Goal: Task Accomplishment & Management: Use online tool/utility

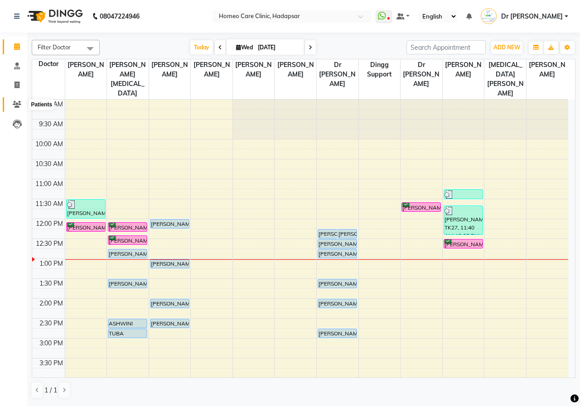
click at [16, 107] on icon at bounding box center [17, 104] width 9 height 7
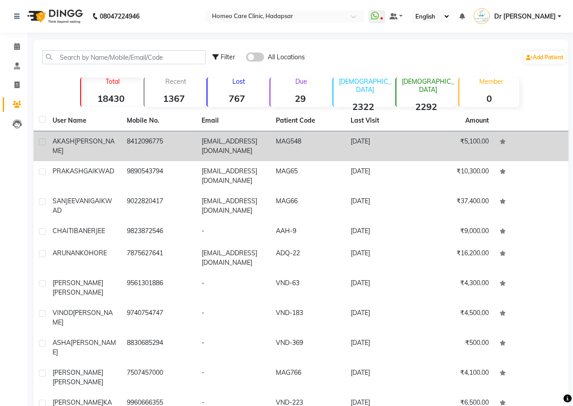
click at [110, 146] on div "[PERSON_NAME]" at bounding box center [84, 146] width 63 height 19
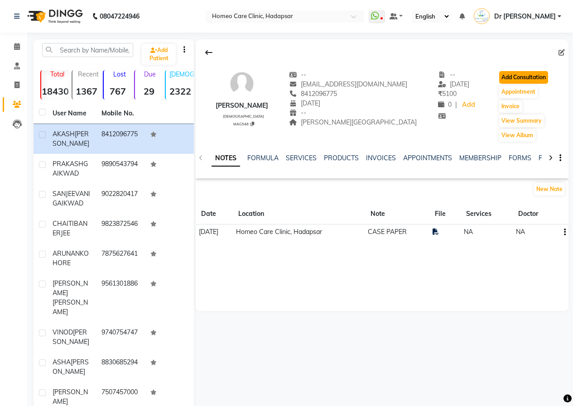
click at [516, 79] on button "Add Consultation" at bounding box center [523, 77] width 49 height 13
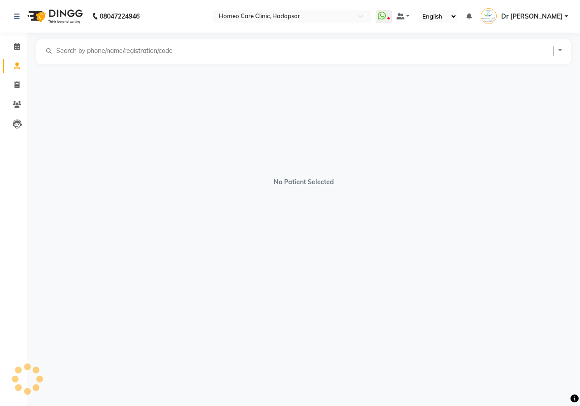
select select "[DEMOGRAPHIC_DATA]"
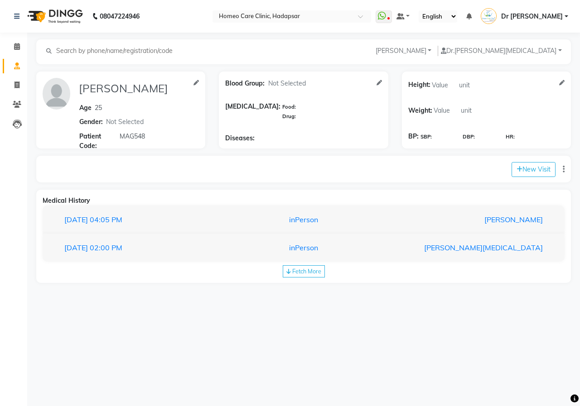
click at [307, 269] on span "Fetch More" at bounding box center [306, 271] width 29 height 7
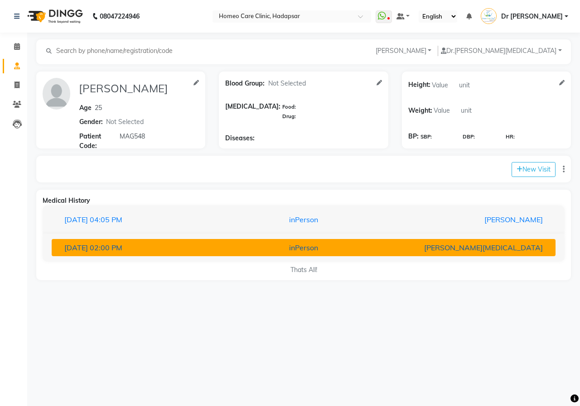
click at [297, 247] on div "inPerson" at bounding box center [304, 247] width 164 height 11
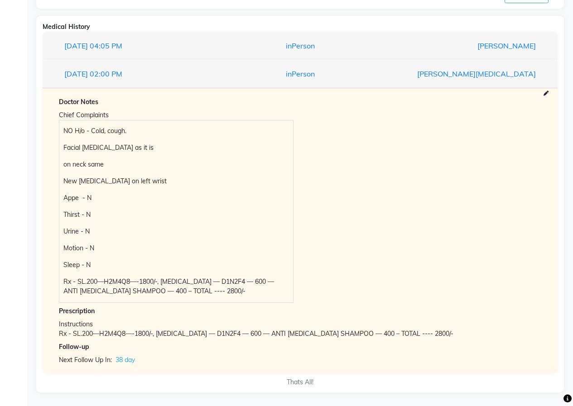
scroll to position [179, 0]
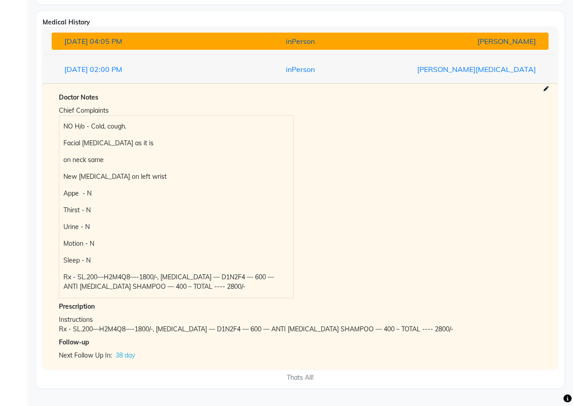
click at [114, 43] on span "04:05 PM" at bounding box center [106, 41] width 33 height 9
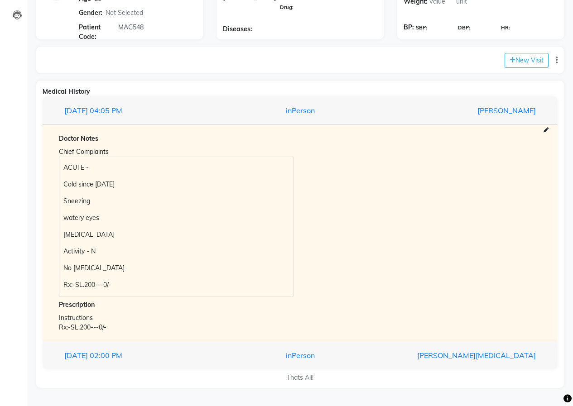
scroll to position [109, 0]
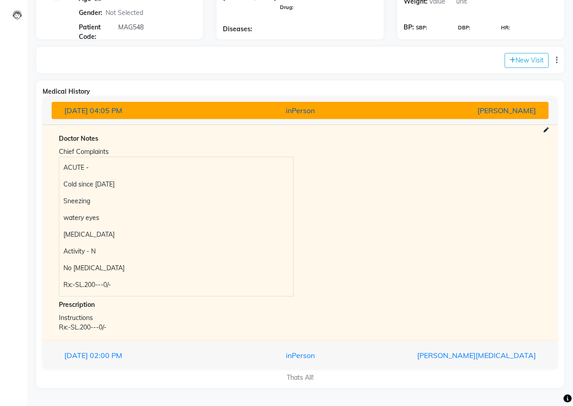
click at [121, 110] on span "04:05 PM" at bounding box center [106, 110] width 33 height 9
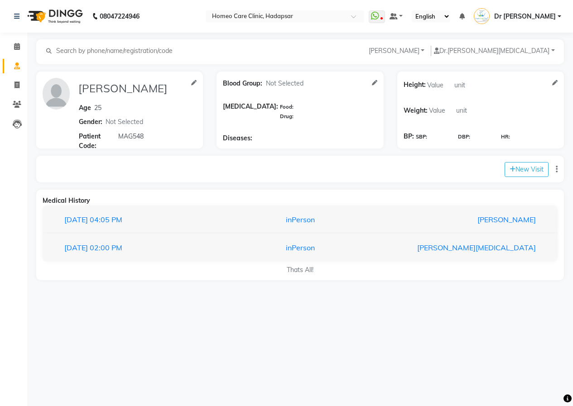
scroll to position [0, 0]
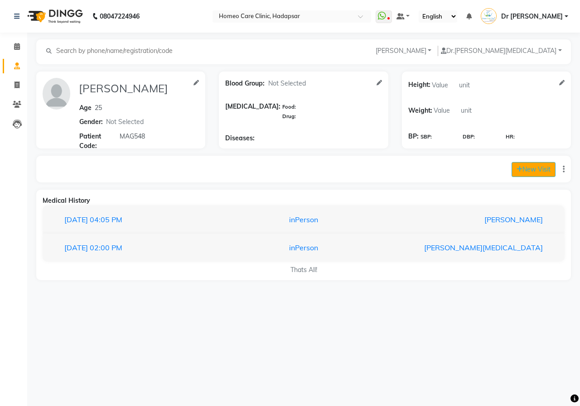
click at [528, 173] on button "New Visit" at bounding box center [534, 169] width 44 height 15
select select "820"
select select "inPerson"
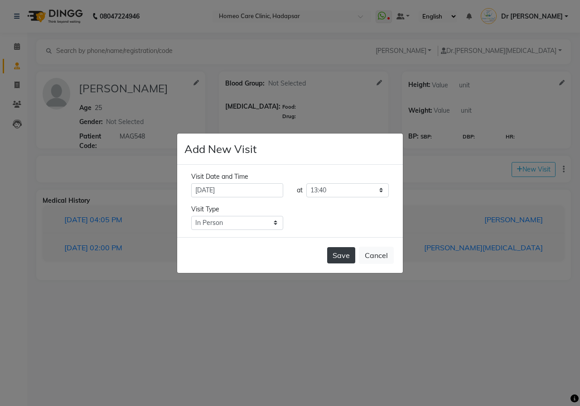
click at [342, 250] on button "Save" at bounding box center [341, 255] width 28 height 16
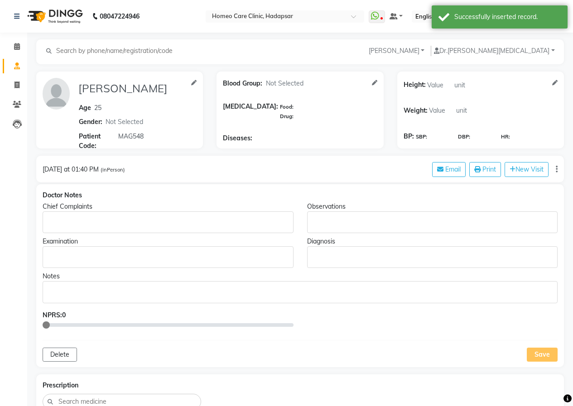
type input "[PERSON_NAME]"
type input "25"
select select "[DEMOGRAPHIC_DATA]"
type input "MAG548"
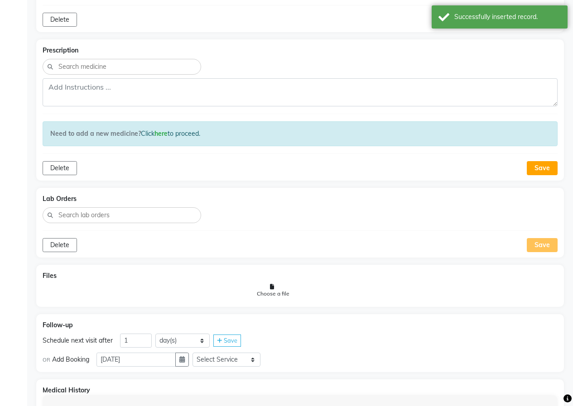
scroll to position [420, 0]
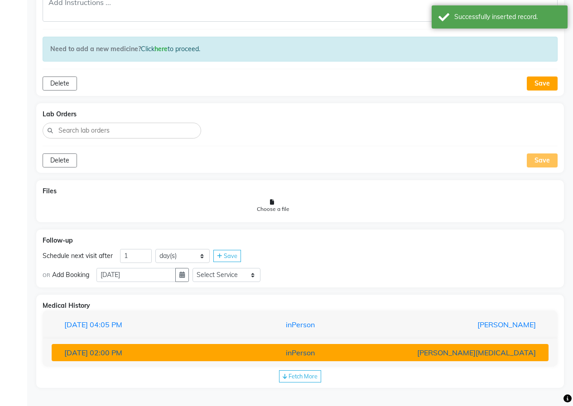
click at [219, 349] on div "[DATE] 02:00 PM" at bounding box center [139, 353] width 162 height 11
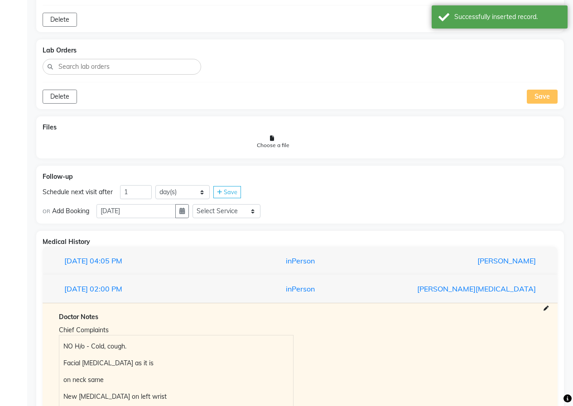
scroll to position [647, 0]
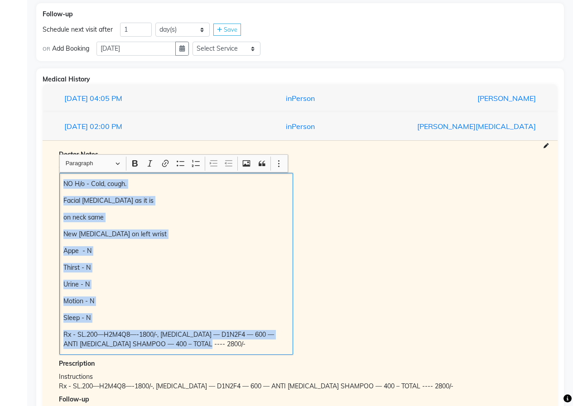
drag, startPoint x: 61, startPoint y: 186, endPoint x: 267, endPoint y: 333, distance: 252.7
click at [282, 344] on div "NO H/o - Cold, cough. Facial [MEDICAL_DATA] as it is on neck same New [MEDICAL_…" at bounding box center [176, 264] width 234 height 182
copy div "NO H/o - Cold, cough. Facial [MEDICAL_DATA] as it is on neck same New [MEDICAL_…"
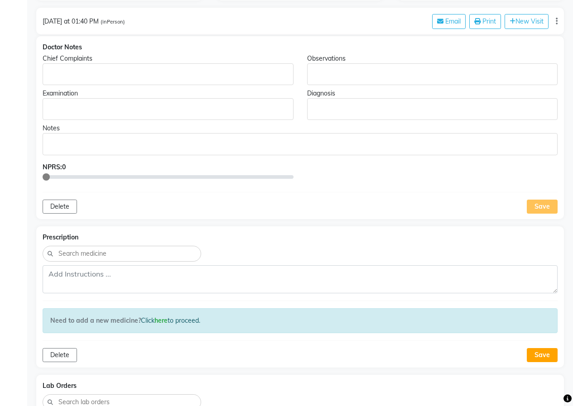
scroll to position [103, 0]
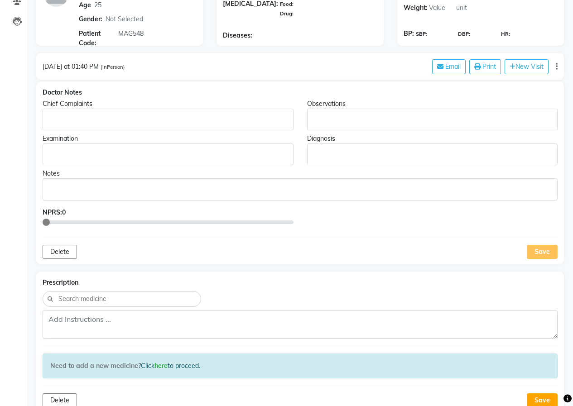
click at [58, 115] on p "Rich Text Editor, main" at bounding box center [168, 120] width 242 height 10
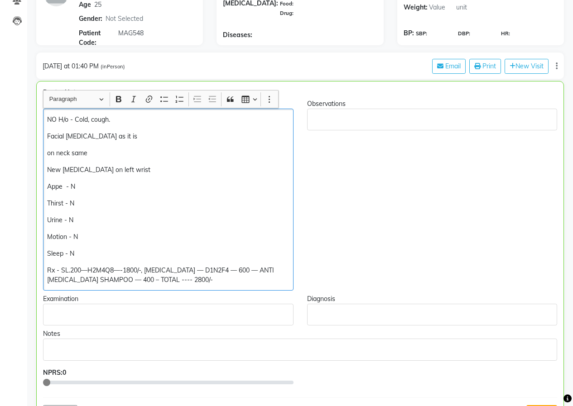
scroll to position [239, 0]
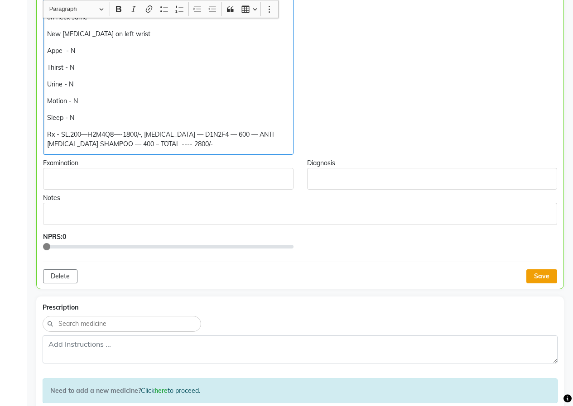
click at [529, 275] on div "Delete Save" at bounding box center [300, 277] width 514 height 14
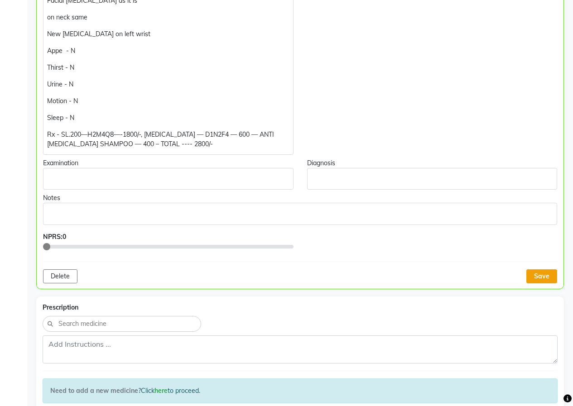
click at [536, 276] on button "Save" at bounding box center [542, 277] width 31 height 14
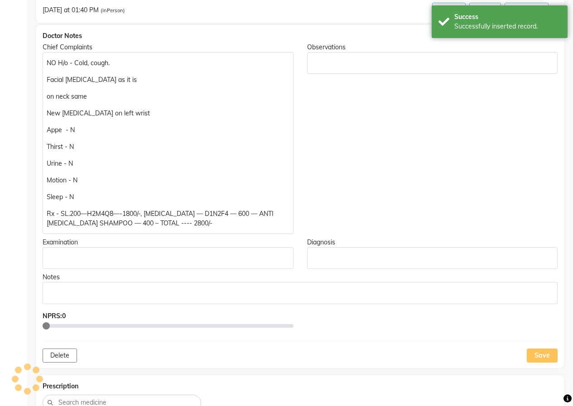
scroll to position [13, 0]
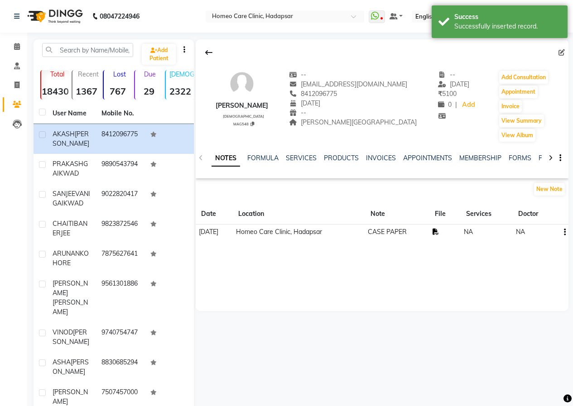
click at [439, 232] on icon at bounding box center [436, 232] width 6 height 6
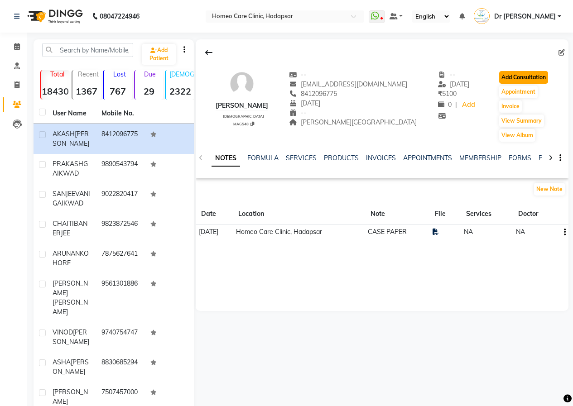
click at [511, 75] on button "Add Consultation" at bounding box center [523, 77] width 49 height 13
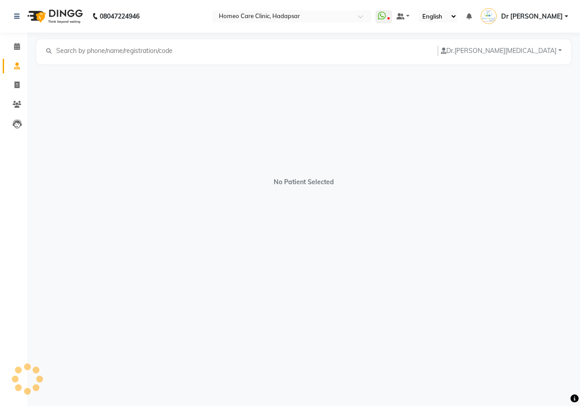
select select "[DEMOGRAPHIC_DATA]"
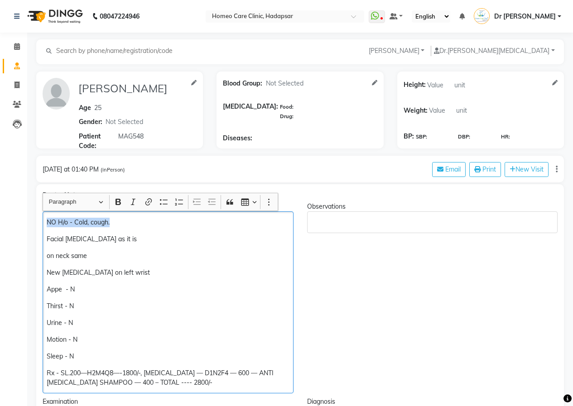
drag, startPoint x: 117, startPoint y: 221, endPoint x: 26, endPoint y: 217, distance: 91.6
click at [125, 243] on p "Facial [MEDICAL_DATA] as it is" at bounding box center [168, 240] width 242 height 10
click at [98, 257] on p "on neck same" at bounding box center [168, 256] width 242 height 10
click at [118, 270] on p "New [MEDICAL_DATA] on left wrist" at bounding box center [168, 273] width 242 height 10
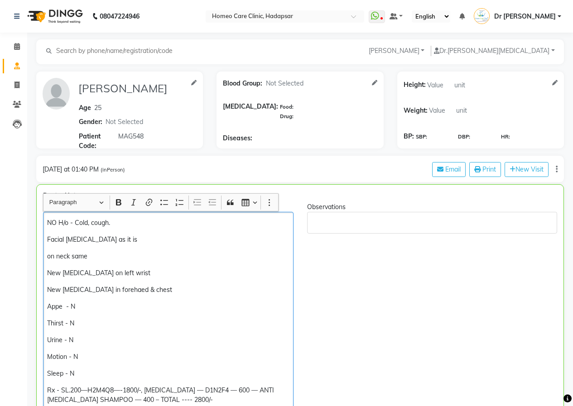
click at [111, 293] on p "New [MEDICAL_DATA] in forehaed & chest" at bounding box center [168, 290] width 242 height 10
click at [106, 292] on p "New [MEDICAL_DATA] in forehaed & chest" at bounding box center [168, 290] width 242 height 10
click at [111, 294] on p "New [MEDICAL_DATA] in forehaed & chest" at bounding box center [168, 290] width 242 height 10
click at [114, 291] on p "New [MEDICAL_DATA] in forehaed & chest" at bounding box center [168, 290] width 242 height 10
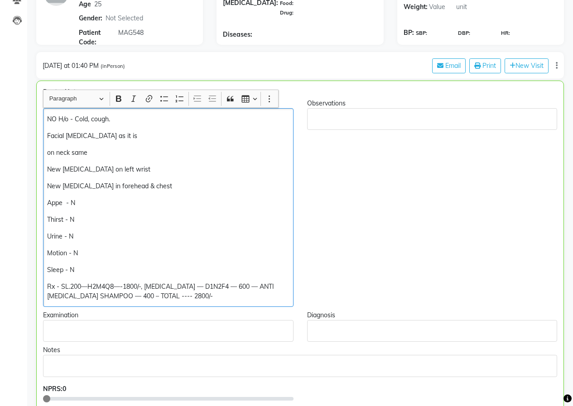
scroll to position [136, 0]
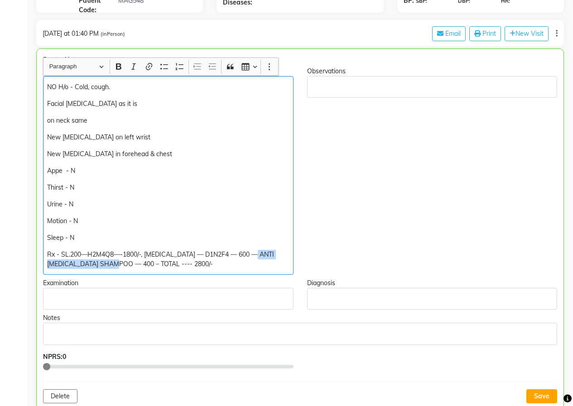
drag, startPoint x: 144, startPoint y: 264, endPoint x: 42, endPoint y: 260, distance: 102.0
click at [42, 260] on div "Chief Complaints NO H/o - Cold, cough. Facial [MEDICAL_DATA] as it is on neck s…" at bounding box center [168, 171] width 264 height 208
drag, startPoint x: 107, startPoint y: 104, endPoint x: 85, endPoint y: 102, distance: 22.8
click at [85, 102] on p "Facial [MEDICAL_DATA] as it is" at bounding box center [168, 104] width 242 height 10
click at [87, 105] on p "Facial [MEDICAL_DATA] = same" at bounding box center [168, 104] width 242 height 10
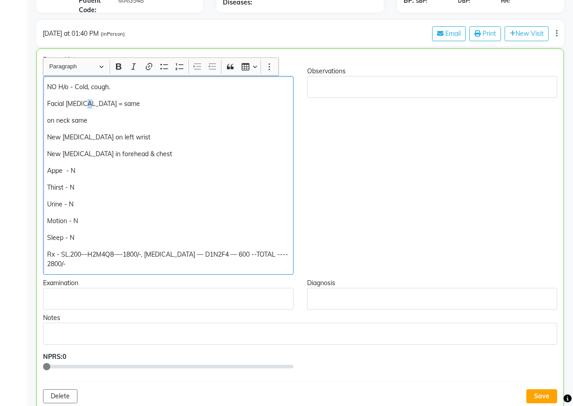
click at [85, 105] on p "Facial [MEDICAL_DATA] = same" at bounding box center [168, 104] width 242 height 10
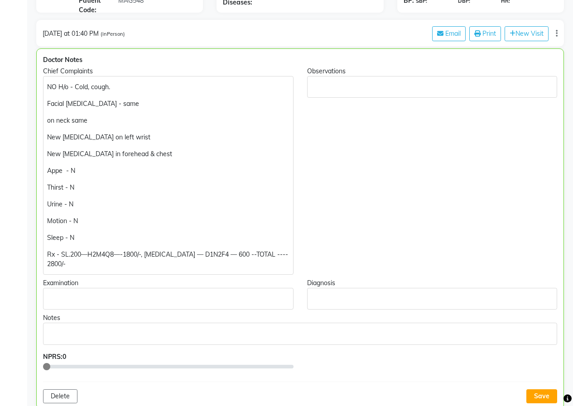
click at [36, 104] on div "Chief Complaints NO H/o - Cold, cough. Facial [MEDICAL_DATA] - same on neck sam…" at bounding box center [168, 171] width 264 height 208
click at [412, 212] on div "Observations" at bounding box center [432, 171] width 264 height 208
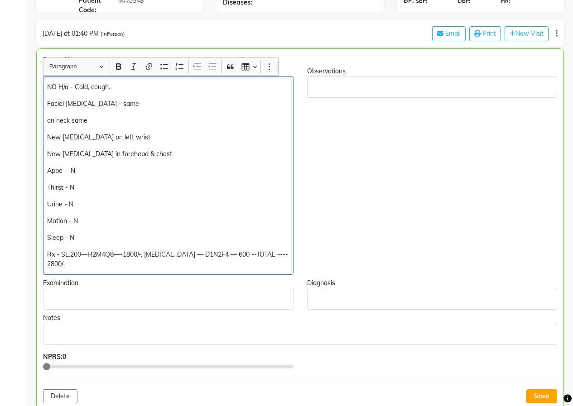
click at [72, 121] on p "on neck same" at bounding box center [168, 121] width 242 height 10
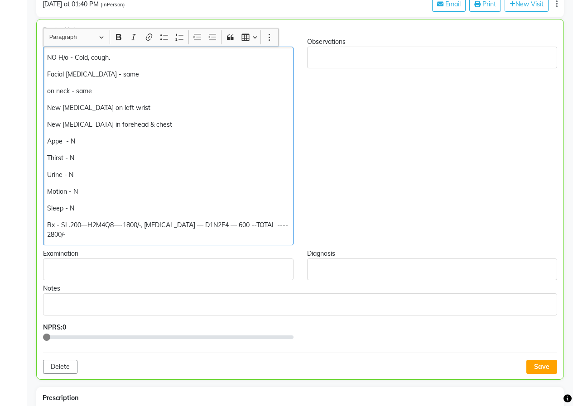
scroll to position [181, 0]
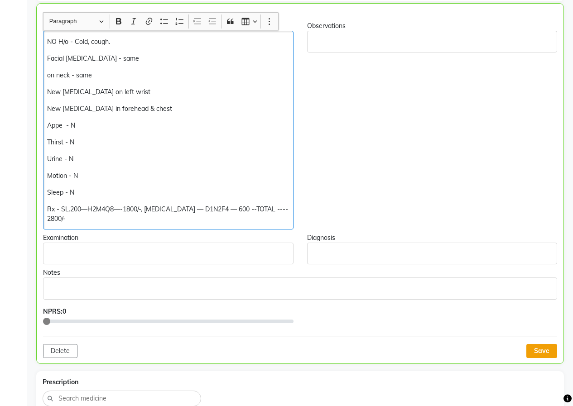
click at [535, 351] on button "Save" at bounding box center [542, 351] width 31 height 14
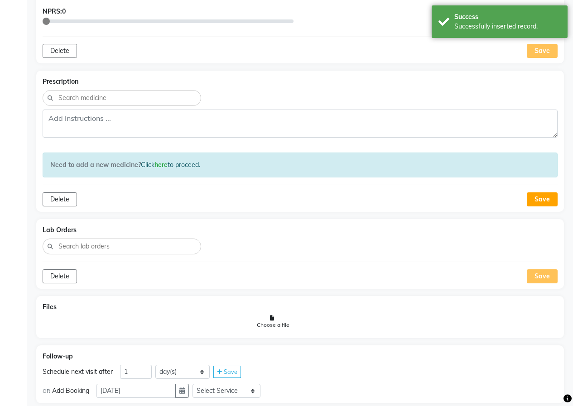
scroll to position [597, 0]
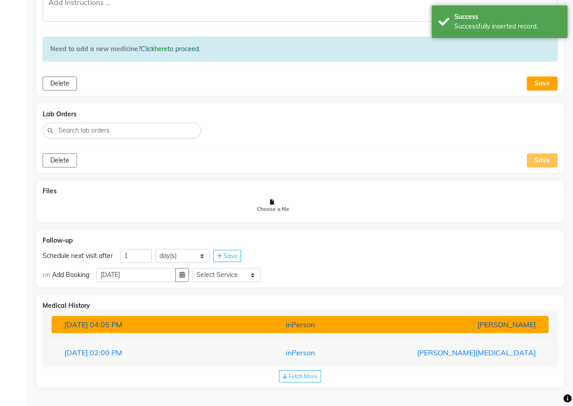
drag, startPoint x: 216, startPoint y: 324, endPoint x: 214, endPoint y: 319, distance: 5.1
click at [216, 324] on div "[DATE] 04:05 PM" at bounding box center [139, 324] width 162 height 11
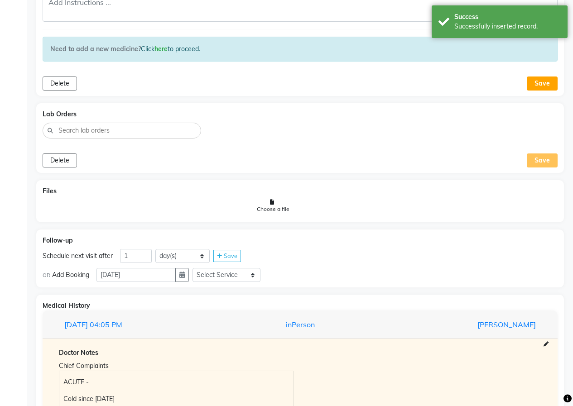
scroll to position [814, 0]
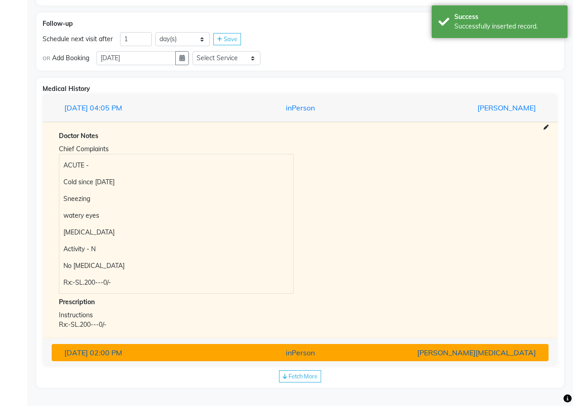
click at [222, 355] on div "inPerson" at bounding box center [300, 353] width 162 height 11
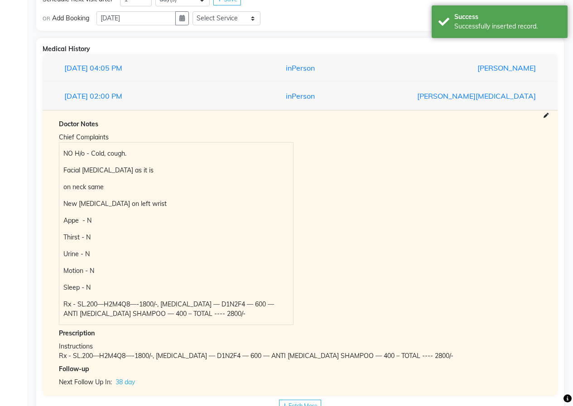
scroll to position [884, 0]
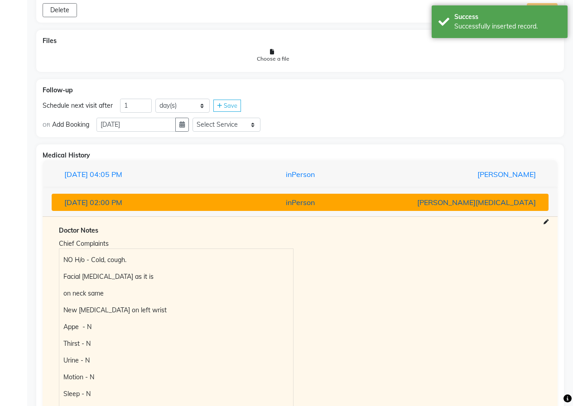
click at [141, 202] on div "[DATE] 02:00 PM" at bounding box center [139, 202] width 162 height 11
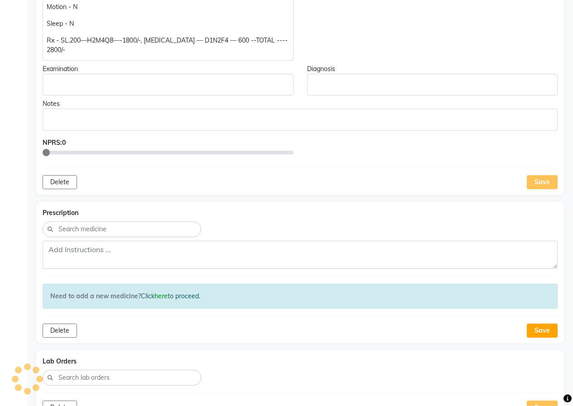
scroll to position [280, 0]
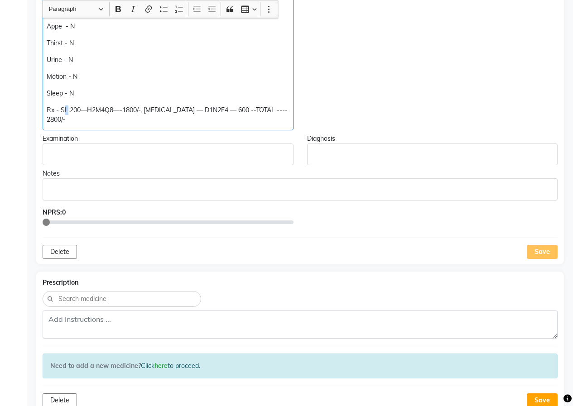
click at [64, 112] on p "Rx - SL.200—H2M4Q8—-1800/-, [MEDICAL_DATA] — D1N2F4 — 600 --TOTAL ---- 2800/-" at bounding box center [168, 115] width 242 height 19
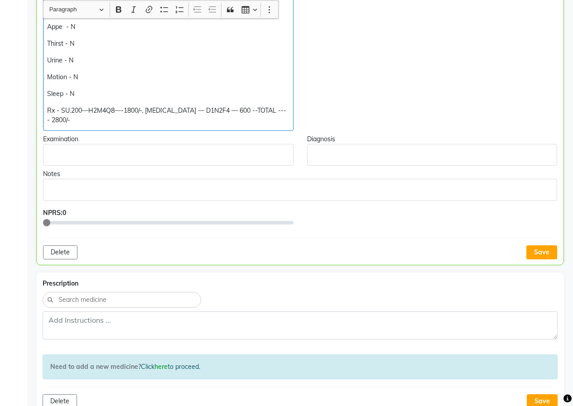
scroll to position [280, 0]
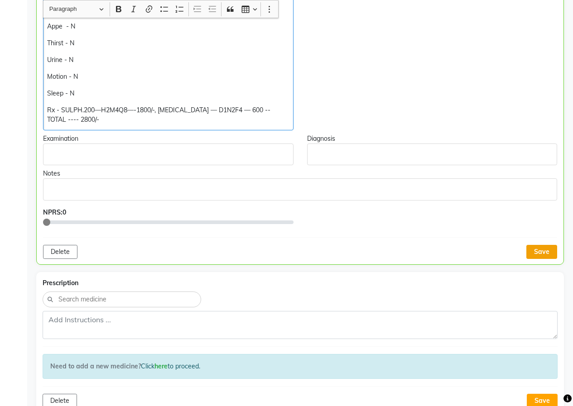
click at [541, 253] on button "Save" at bounding box center [542, 252] width 31 height 14
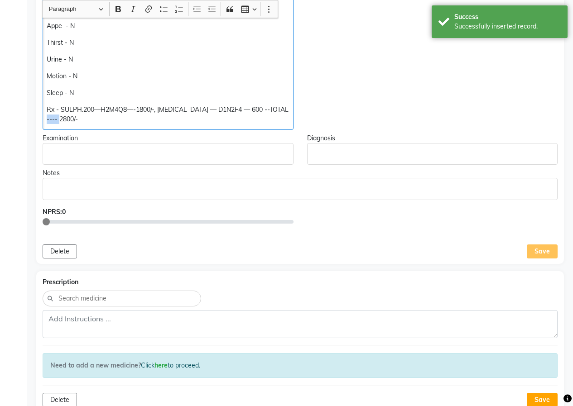
drag, startPoint x: 73, startPoint y: 119, endPoint x: 48, endPoint y: 119, distance: 25.4
click at [48, 119] on p "Rx - SULPH.200—H2M4Q8—-1800/-, [MEDICAL_DATA] — D1N2F4 — 600 --TOTAL ---- 2800/-" at bounding box center [168, 114] width 242 height 19
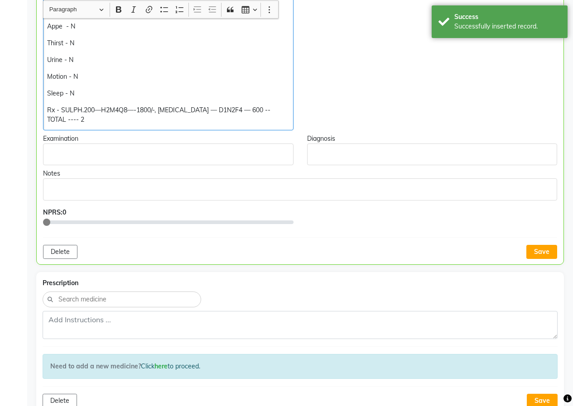
scroll to position [281, 0]
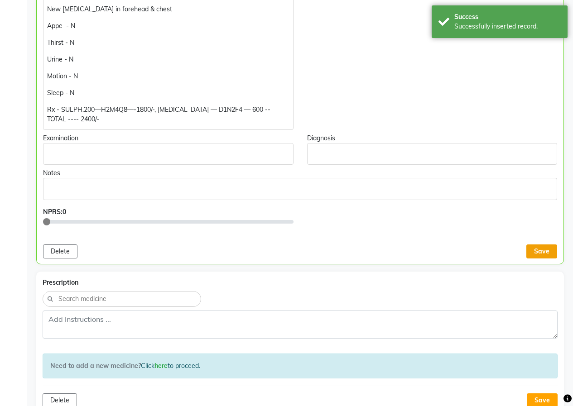
click at [545, 252] on button "Save" at bounding box center [542, 252] width 31 height 14
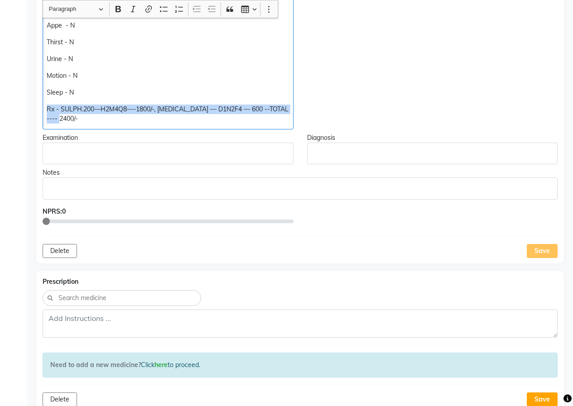
drag, startPoint x: 44, startPoint y: 106, endPoint x: 175, endPoint y: 131, distance: 133.4
click at [176, 131] on div "Doctor Notes Chief Complaints NO H/o - Cold, cough. Facial [MEDICAL_DATA] - sam…" at bounding box center [300, 83] width 528 height 360
copy p "Rx - SULPH.200—H2M4Q8—-1800/-, [MEDICAL_DATA] — D1N2F4 — 600 --TOTAL ---- 2400/-"
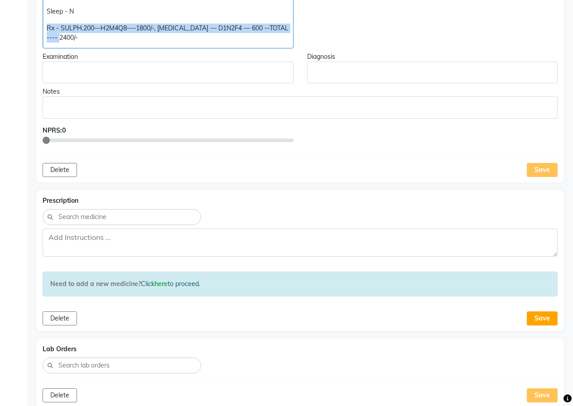
scroll to position [372, 0]
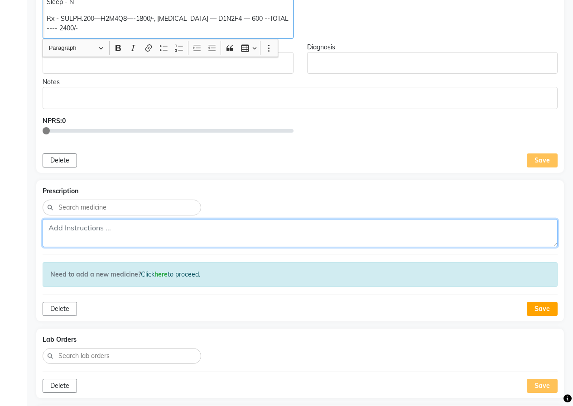
click at [69, 231] on textarea at bounding box center [300, 233] width 515 height 28
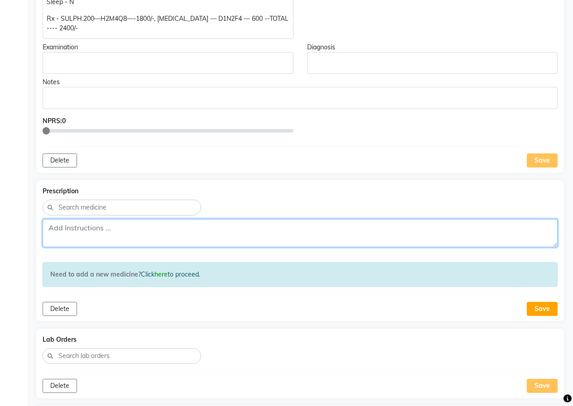
paste textarea "Rx - SULPH.200—H2M4Q8—-1800/-, [MEDICAL_DATA] — D1N2F4 — 600 --TOTAL ---- 2400/-"
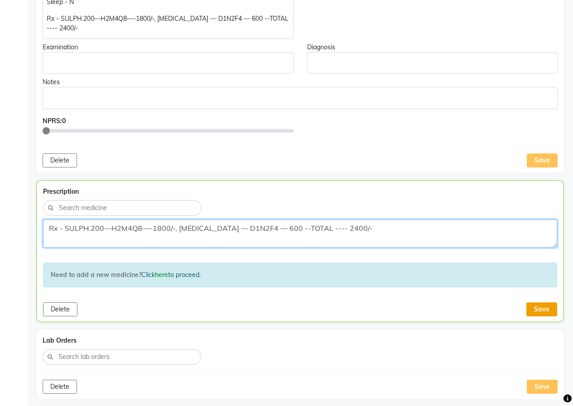
type textarea "Rx - SULPH.200—H2M4Q8—-1800/-, [MEDICAL_DATA] — D1N2F4 — 600 --TOTAL ---- 2400/-"
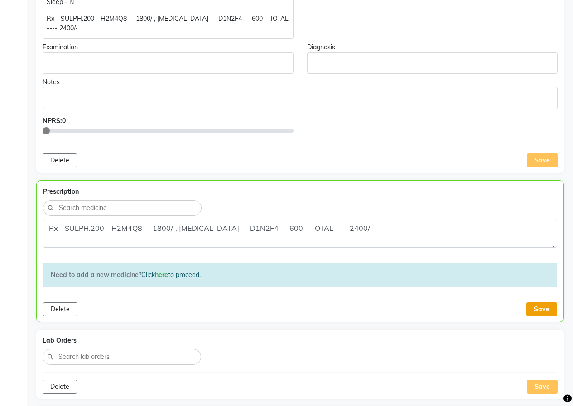
click at [534, 306] on button "Save" at bounding box center [542, 310] width 31 height 14
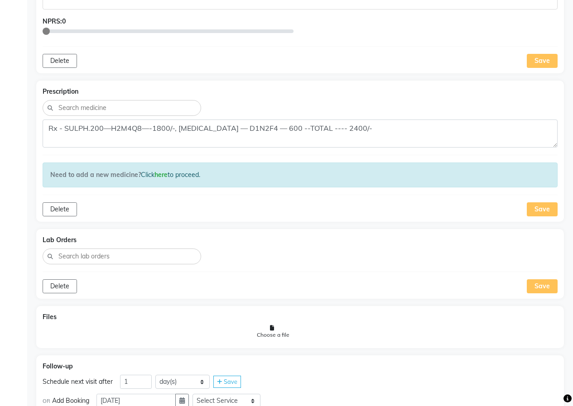
scroll to position [507, 0]
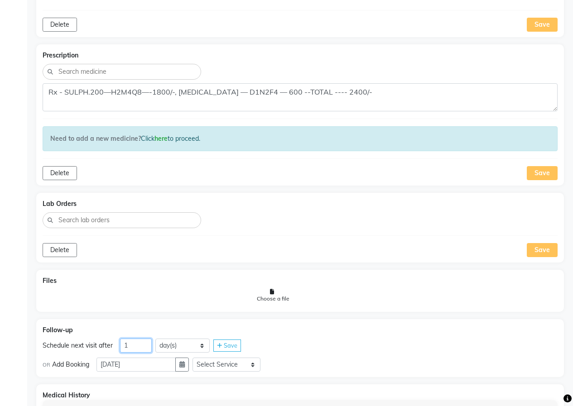
drag, startPoint x: 141, startPoint y: 346, endPoint x: 111, endPoint y: 349, distance: 31.0
click at [111, 349] on div "Schedule next visit after 1 day(s) week(s) month(s) Save" at bounding box center [300, 346] width 515 height 14
type input "38"
click at [184, 369] on button "button" at bounding box center [182, 365] width 14 height 14
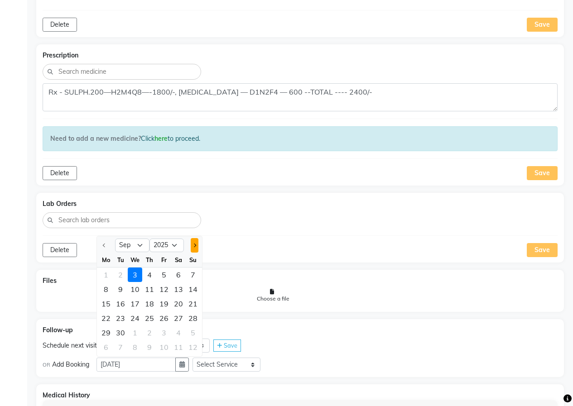
click at [193, 241] on button "Next month" at bounding box center [195, 245] width 8 height 14
select select "10"
click at [195, 287] on div "12" at bounding box center [193, 289] width 14 height 14
type input "[DATE]"
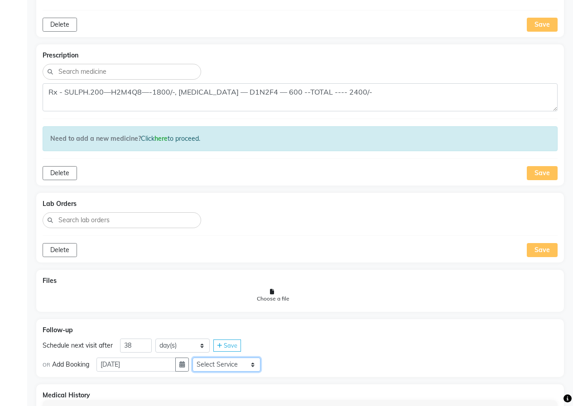
click at [246, 365] on select "Select Service In Person - Consultation Medicine Medicine 1 Hydra Facial Medi F…" at bounding box center [227, 365] width 68 height 14
select select "972997"
click at [196, 358] on select "Select Service In Person - Consultation Medicine Medicine 1 Hydra Facial Medi F…" at bounding box center [227, 365] width 68 height 14
click at [289, 362] on select "Select Slot 10:15 10:30 10:45 11:00 11:15 11:30 11:45 12:00 12:15 12:30 12:45 1…" at bounding box center [298, 365] width 68 height 14
select select "825"
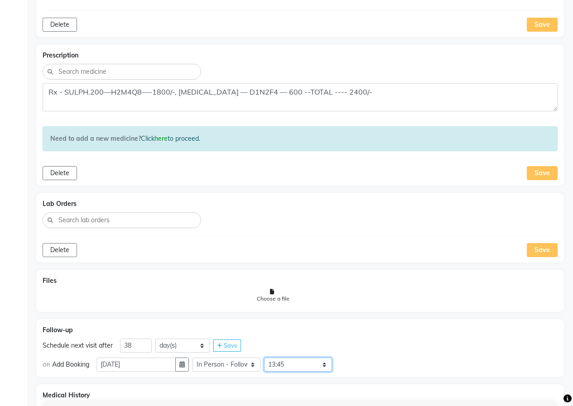
click at [268, 358] on select "Select Slot 10:15 10:30 10:45 11:00 11:15 11:30 11:45 12:00 12:15 12:30 12:45 1…" at bounding box center [298, 365] width 68 height 14
click at [353, 361] on div "Save" at bounding box center [350, 365] width 28 height 12
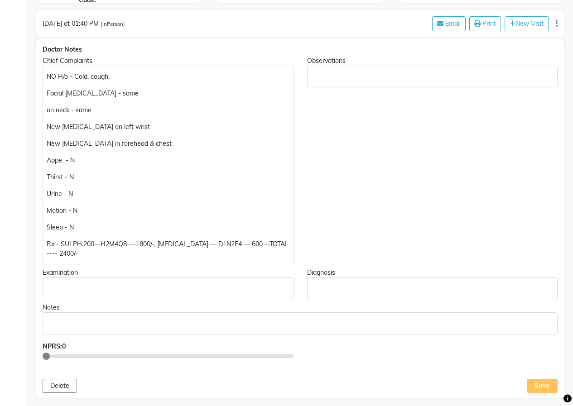
scroll to position [145, 0]
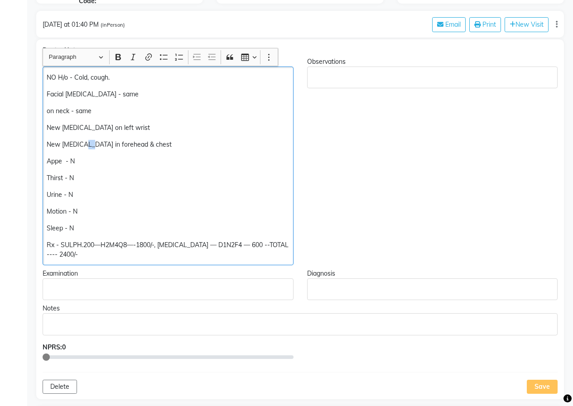
drag, startPoint x: 87, startPoint y: 144, endPoint x: 82, endPoint y: 144, distance: 5.5
click at [82, 144] on p "New [MEDICAL_DATA] in forehead & chest" at bounding box center [168, 145] width 242 height 10
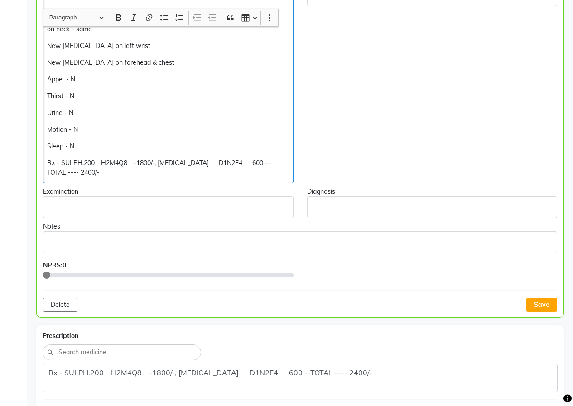
scroll to position [236, 0]
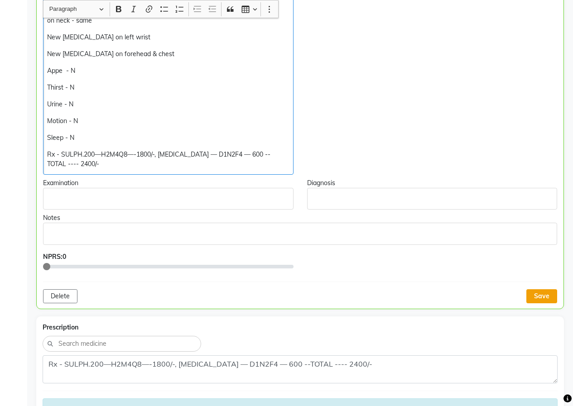
click at [536, 294] on button "Save" at bounding box center [542, 297] width 31 height 14
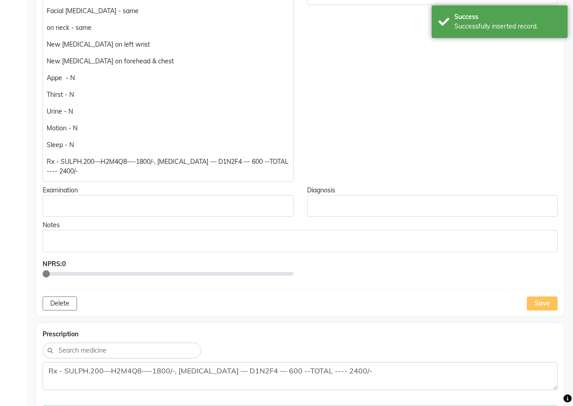
scroll to position [191, 0]
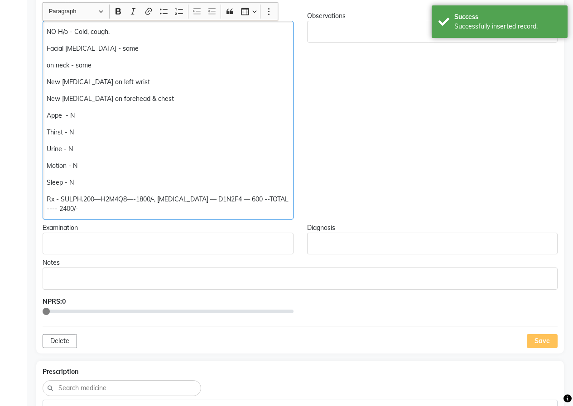
click at [198, 98] on p "New [MEDICAL_DATA] on forehead & chest" at bounding box center [168, 99] width 242 height 10
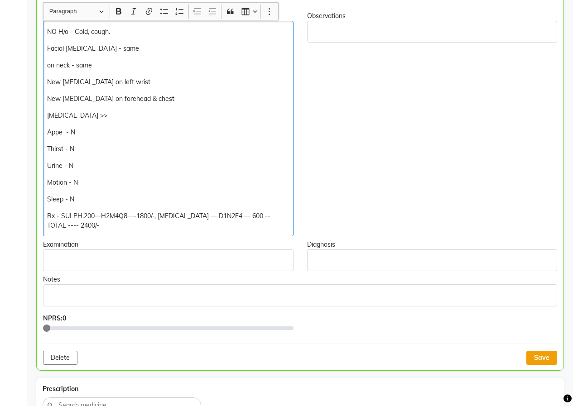
click at [534, 357] on button "Save" at bounding box center [542, 358] width 31 height 14
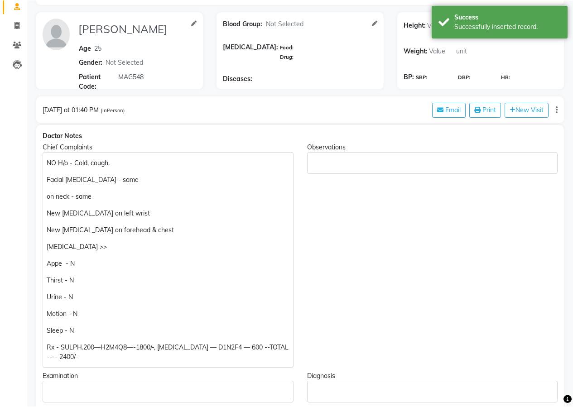
scroll to position [0, 0]
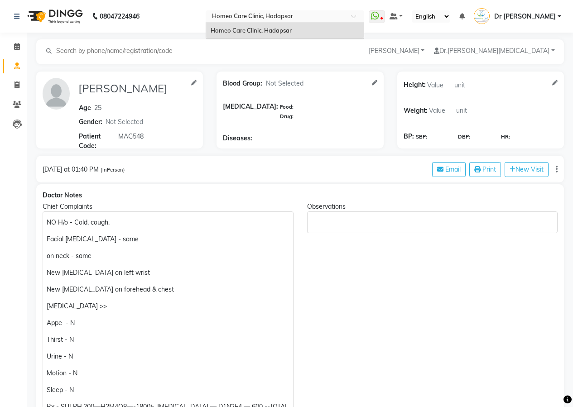
click at [229, 19] on input "text" at bounding box center [275, 17] width 131 height 9
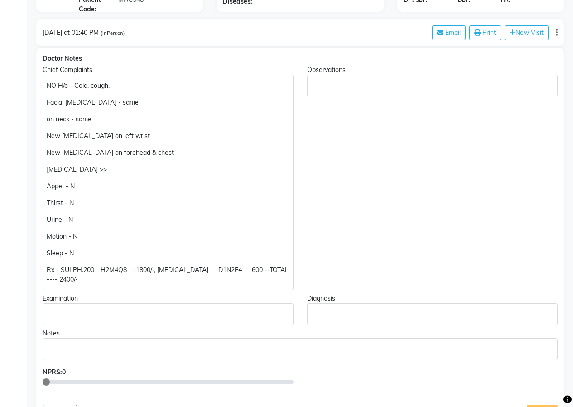
scroll to position [181, 0]
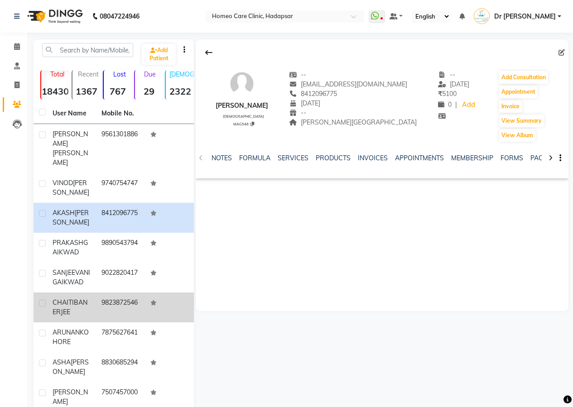
click at [102, 293] on td "9823872546" at bounding box center [120, 308] width 49 height 30
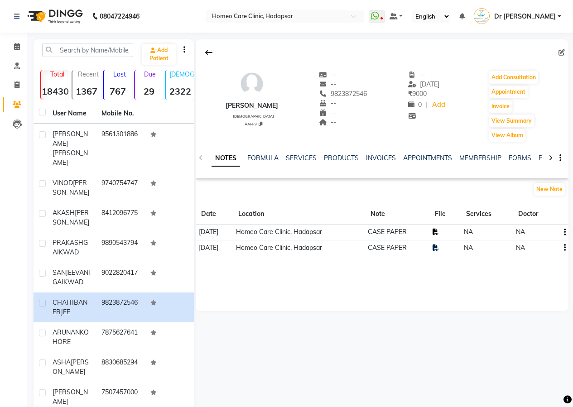
click at [439, 230] on icon at bounding box center [436, 232] width 6 height 6
click at [495, 77] on button "Add Consultation" at bounding box center [513, 77] width 49 height 13
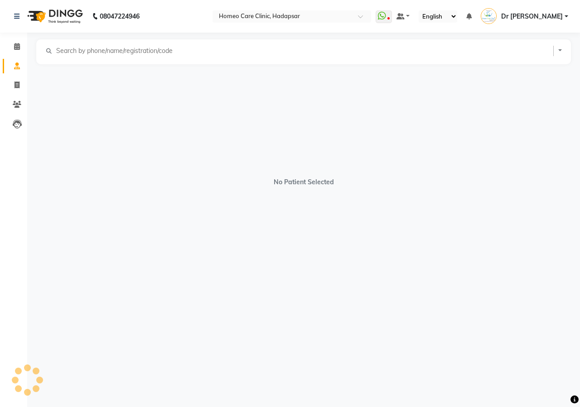
select select "[DEMOGRAPHIC_DATA]"
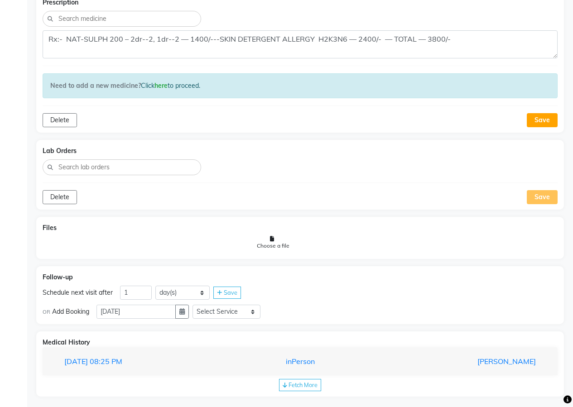
scroll to position [602, 0]
